Goal: Information Seeking & Learning: Learn about a topic

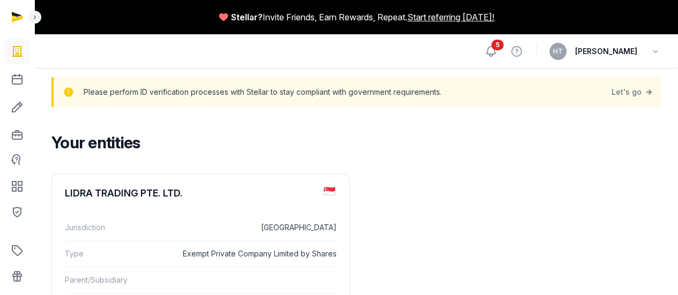
click at [497, 52] on icon at bounding box center [490, 51] width 13 height 13
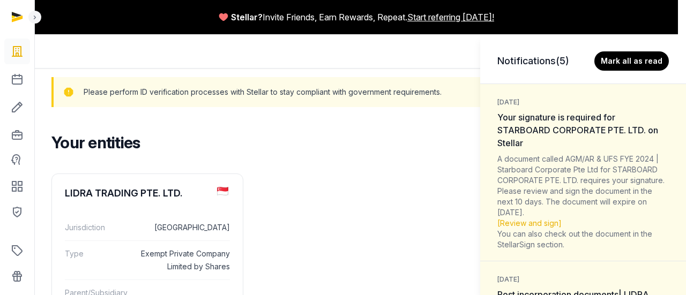
scroll to position [90, 0]
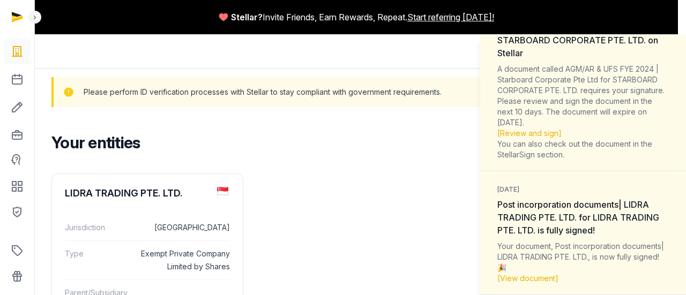
click at [595, 108] on div "A document called AGM/AR & UFS FYE 2024 | Starboard Corporate Pte Ltd for STARB…" at bounding box center [583, 112] width 172 height 96
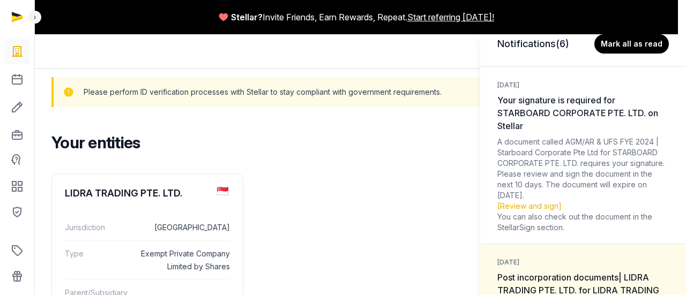
click at [524, 107] on span "Your signature is required for STARBOARD CORPORATE PTE. LTD. on Stellar" at bounding box center [577, 113] width 161 height 36
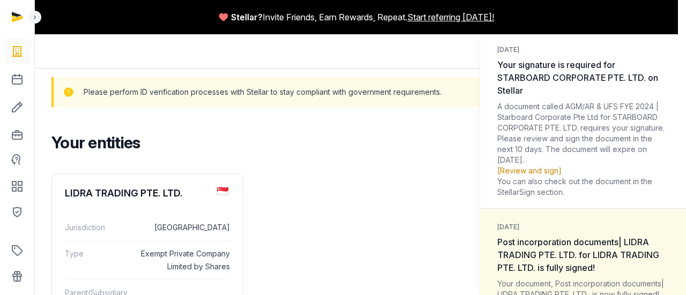
click at [519, 168] on link "[Review and sign]" at bounding box center [529, 170] width 64 height 9
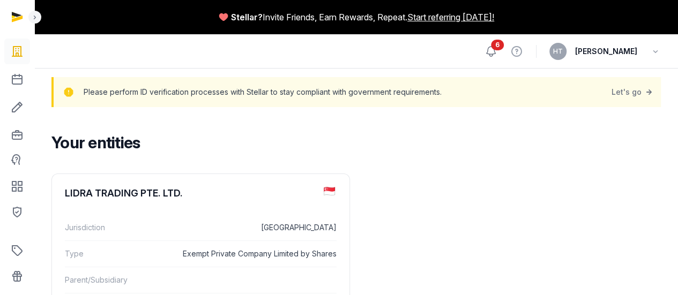
click at [496, 50] on icon at bounding box center [491, 52] width 9 height 10
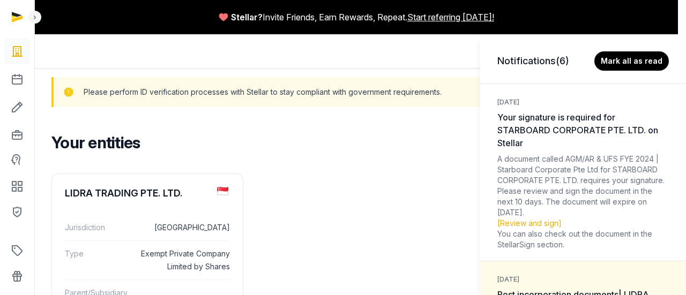
click at [616, 51] on div "Notifications (6) Mark all as read" at bounding box center [583, 56] width 206 height 45
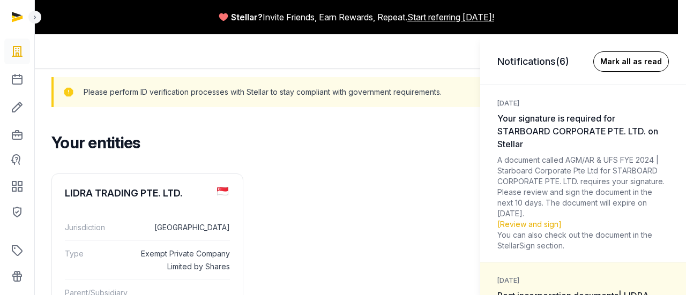
click at [616, 52] on button "Mark all as read" at bounding box center [631, 61] width 76 height 20
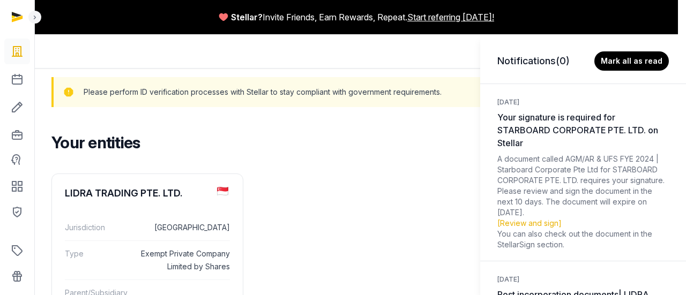
click at [316, 177] on div "Notifications (0) Mark all as read 2 days ago Your signature is required for ST…" at bounding box center [343, 147] width 686 height 295
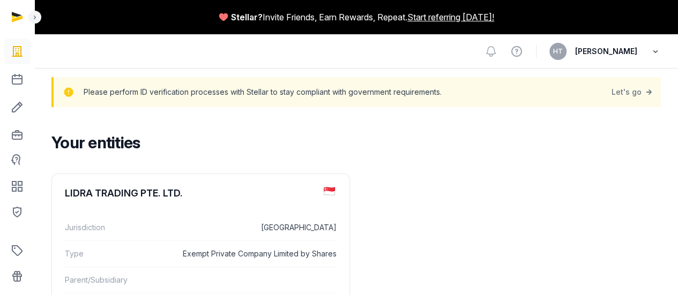
click at [660, 56] on icon "button" at bounding box center [655, 51] width 11 height 15
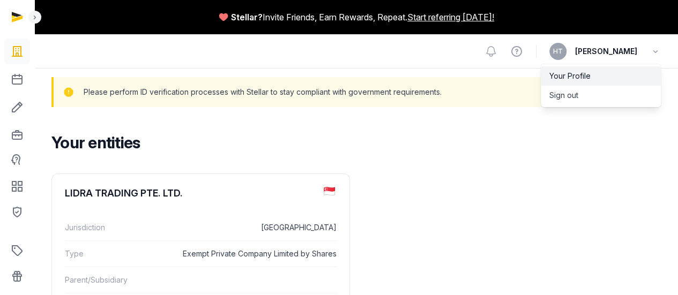
click at [597, 80] on link "Your Profile" at bounding box center [601, 75] width 120 height 19
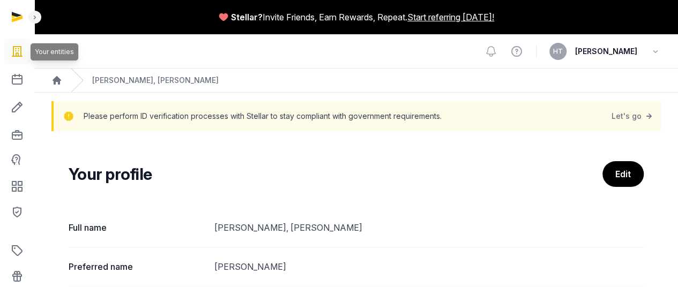
click at [18, 57] on icon at bounding box center [17, 51] width 13 height 17
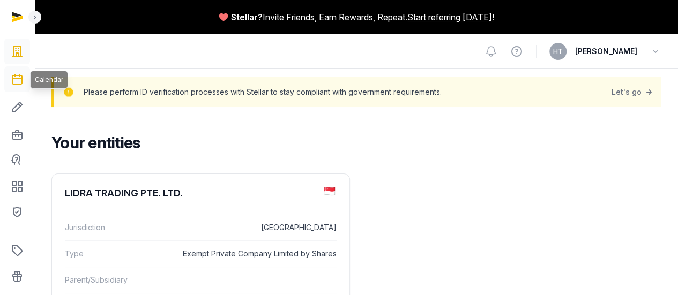
click at [21, 90] on link at bounding box center [17, 79] width 26 height 26
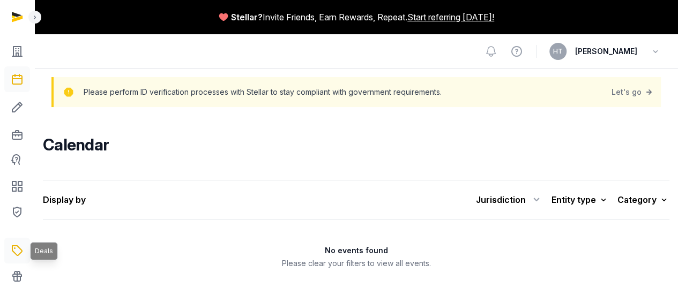
scroll to position [54, 0]
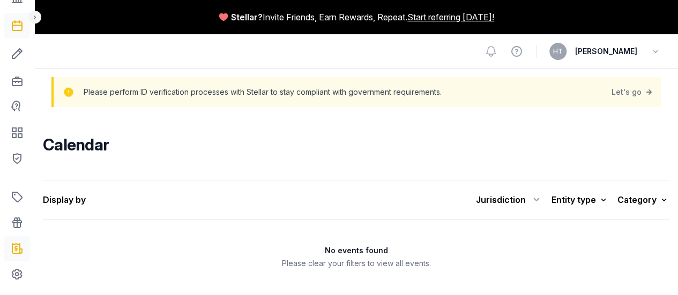
click at [23, 246] on icon at bounding box center [17, 248] width 13 height 17
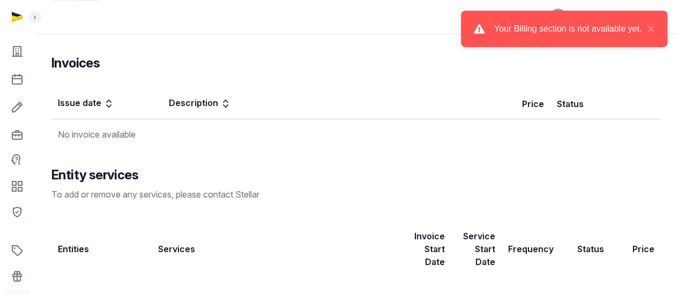
scroll to position [367, 0]
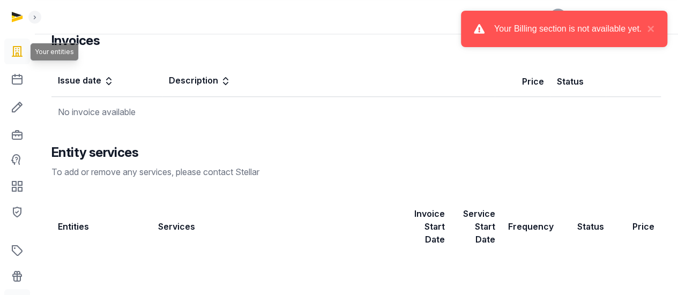
click at [14, 58] on icon at bounding box center [17, 51] width 13 height 17
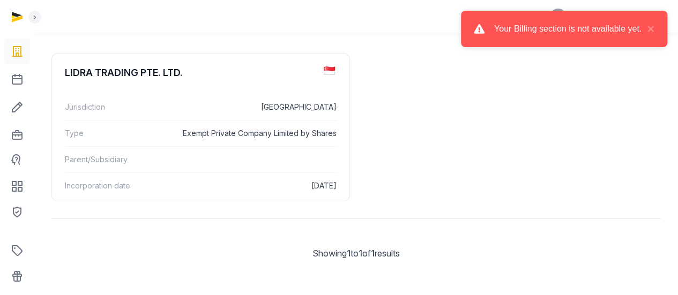
scroll to position [121, 0]
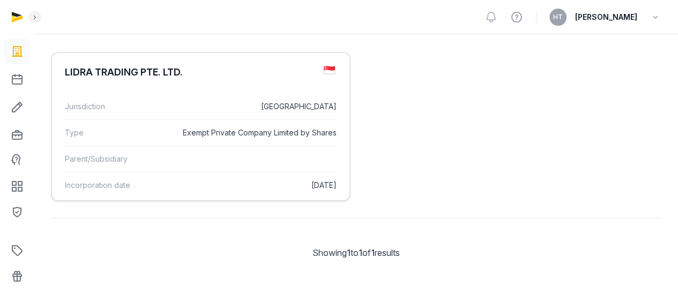
click at [134, 166] on div "Parent/Subsidiary" at bounding box center [201, 159] width 272 height 26
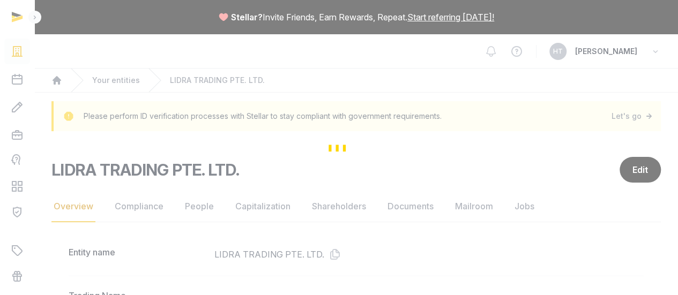
scroll to position [120, 0]
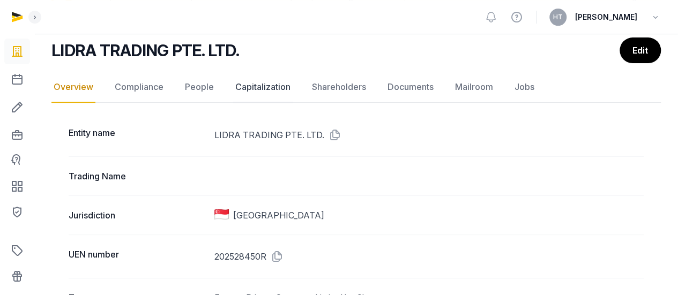
click at [266, 84] on link "Capitalization" at bounding box center [262, 87] width 59 height 31
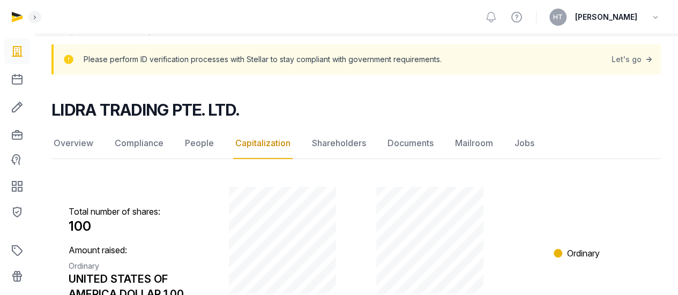
scroll to position [55, 0]
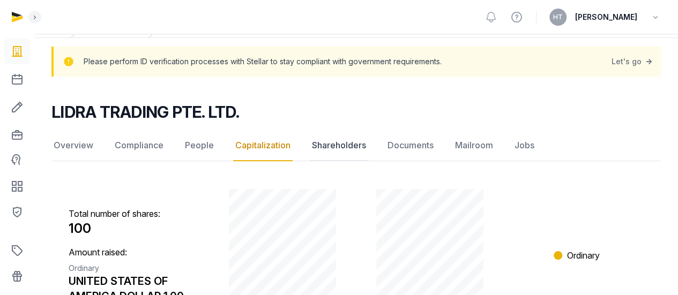
click at [339, 139] on link "Shareholders" at bounding box center [339, 145] width 58 height 31
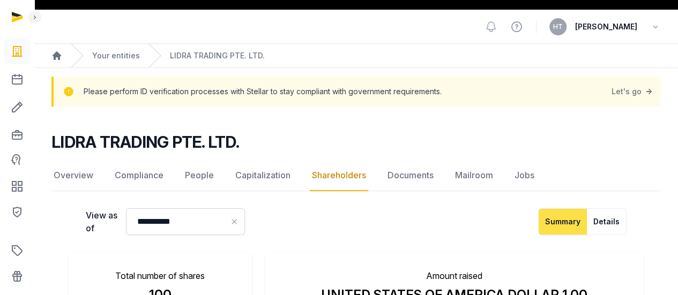
scroll to position [24, 0]
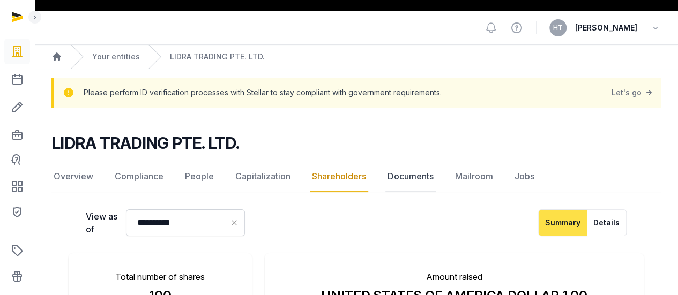
click at [423, 169] on link "Documents" at bounding box center [410, 176] width 50 height 31
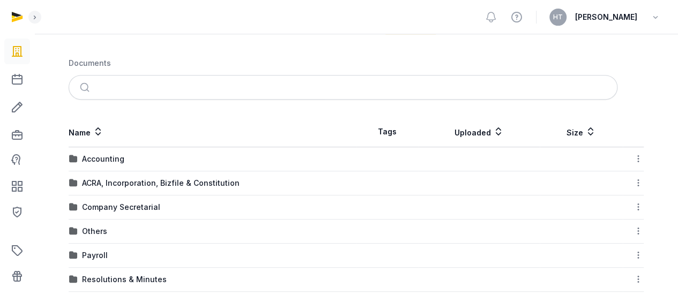
scroll to position [156, 0]
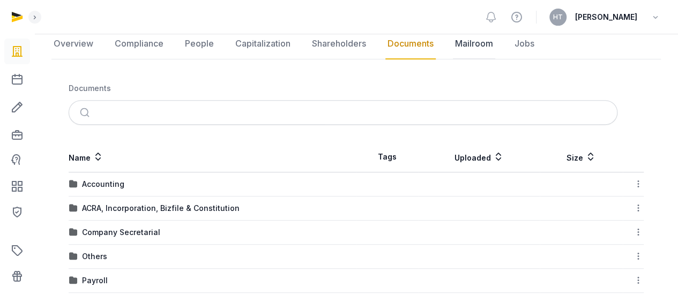
click at [475, 40] on link "Mailroom" at bounding box center [474, 43] width 42 height 31
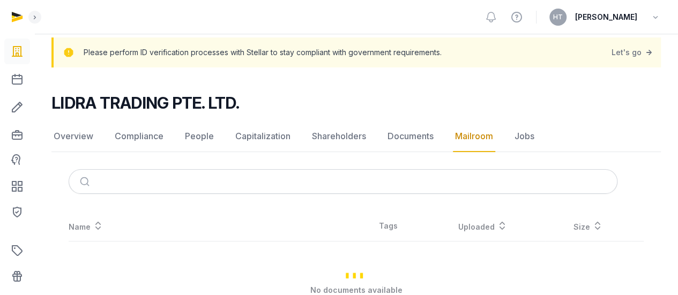
scroll to position [50, 0]
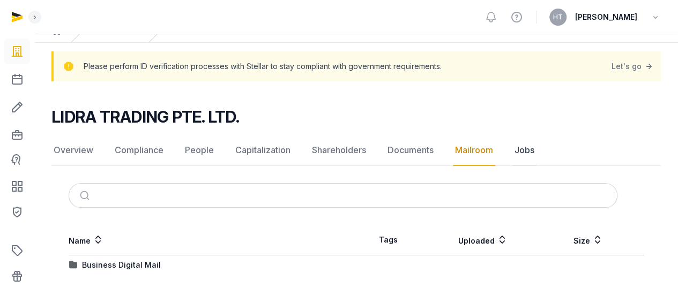
click at [521, 148] on link "Jobs" at bounding box center [524, 150] width 24 height 31
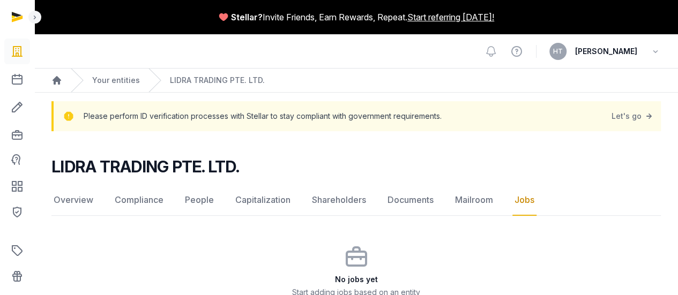
scroll to position [24, 0]
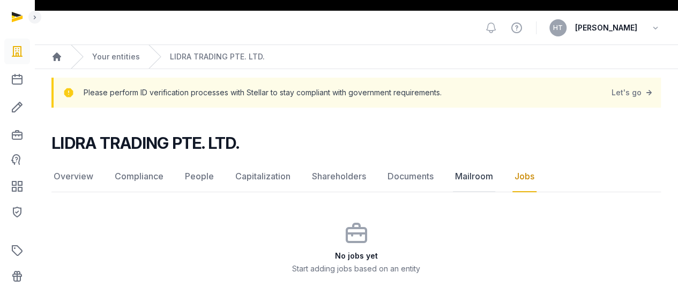
click at [478, 173] on link "Mailroom" at bounding box center [474, 176] width 42 height 31
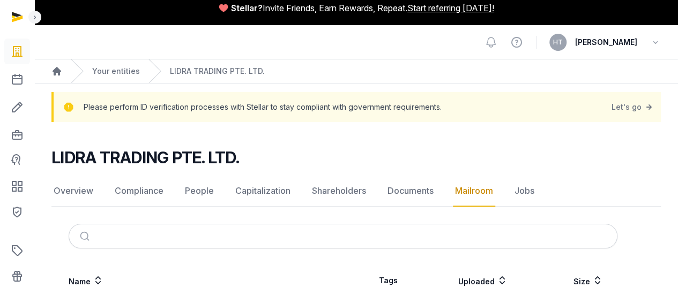
scroll to position [50, 0]
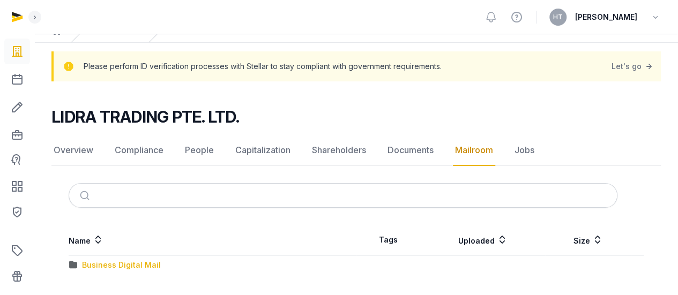
click at [134, 264] on div "Business Digital Mail" at bounding box center [121, 265] width 79 height 11
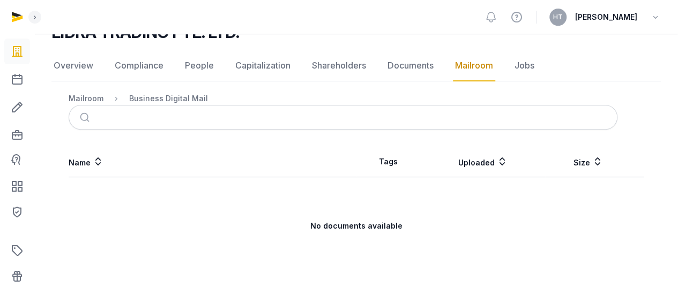
scroll to position [91, 0]
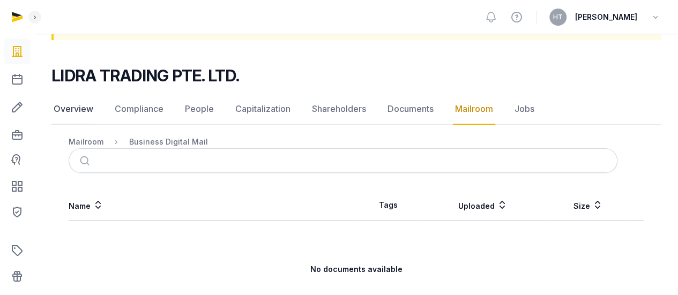
click at [76, 113] on link "Overview" at bounding box center [73, 109] width 44 height 31
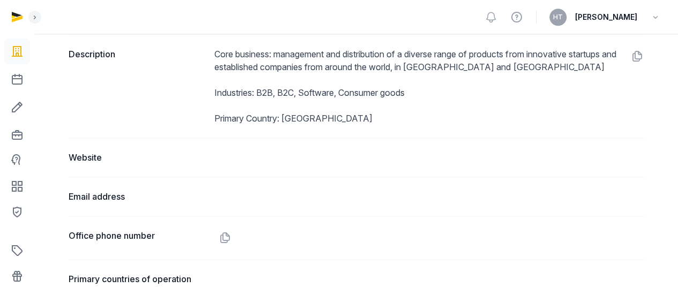
scroll to position [521, 0]
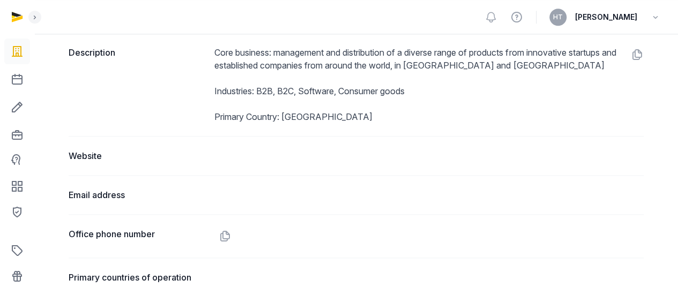
click at [227, 185] on div "Email address" at bounding box center [356, 194] width 575 height 39
click at [264, 152] on dd at bounding box center [428, 156] width 429 height 13
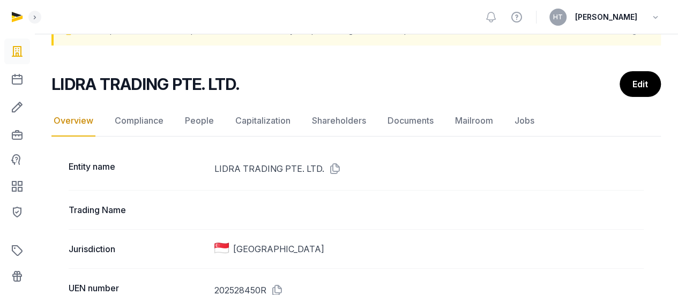
scroll to position [146, 0]
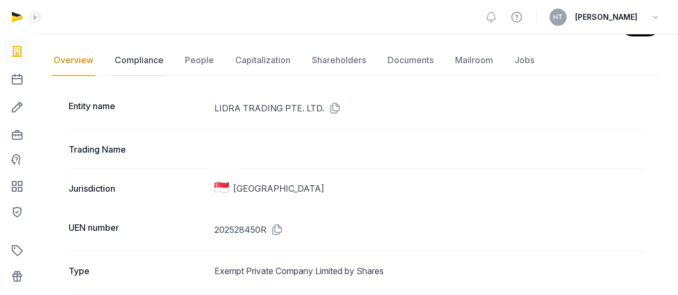
click at [146, 59] on link "Compliance" at bounding box center [139, 60] width 53 height 31
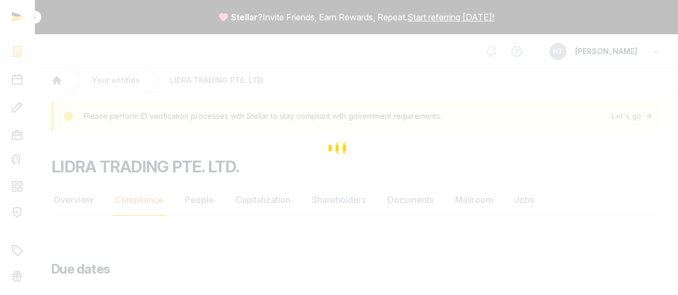
scroll to position [81, 0]
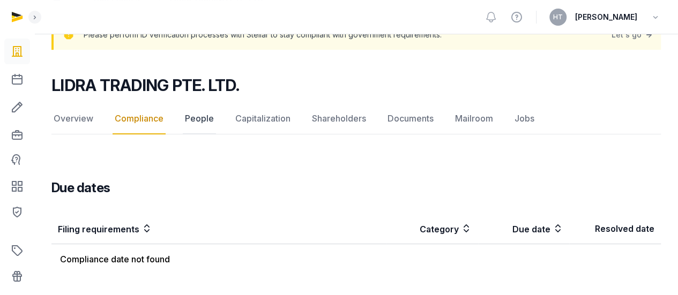
click at [201, 118] on link "People" at bounding box center [199, 118] width 33 height 31
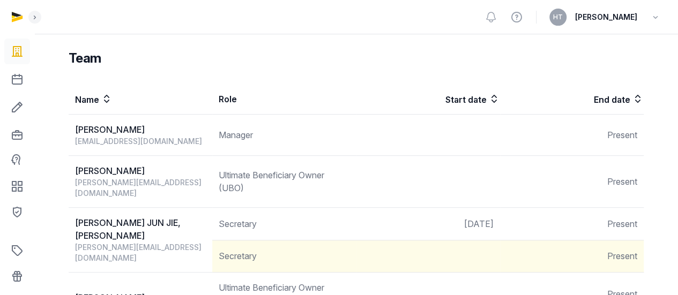
scroll to position [174, 0]
